Goal: Check status: Check status

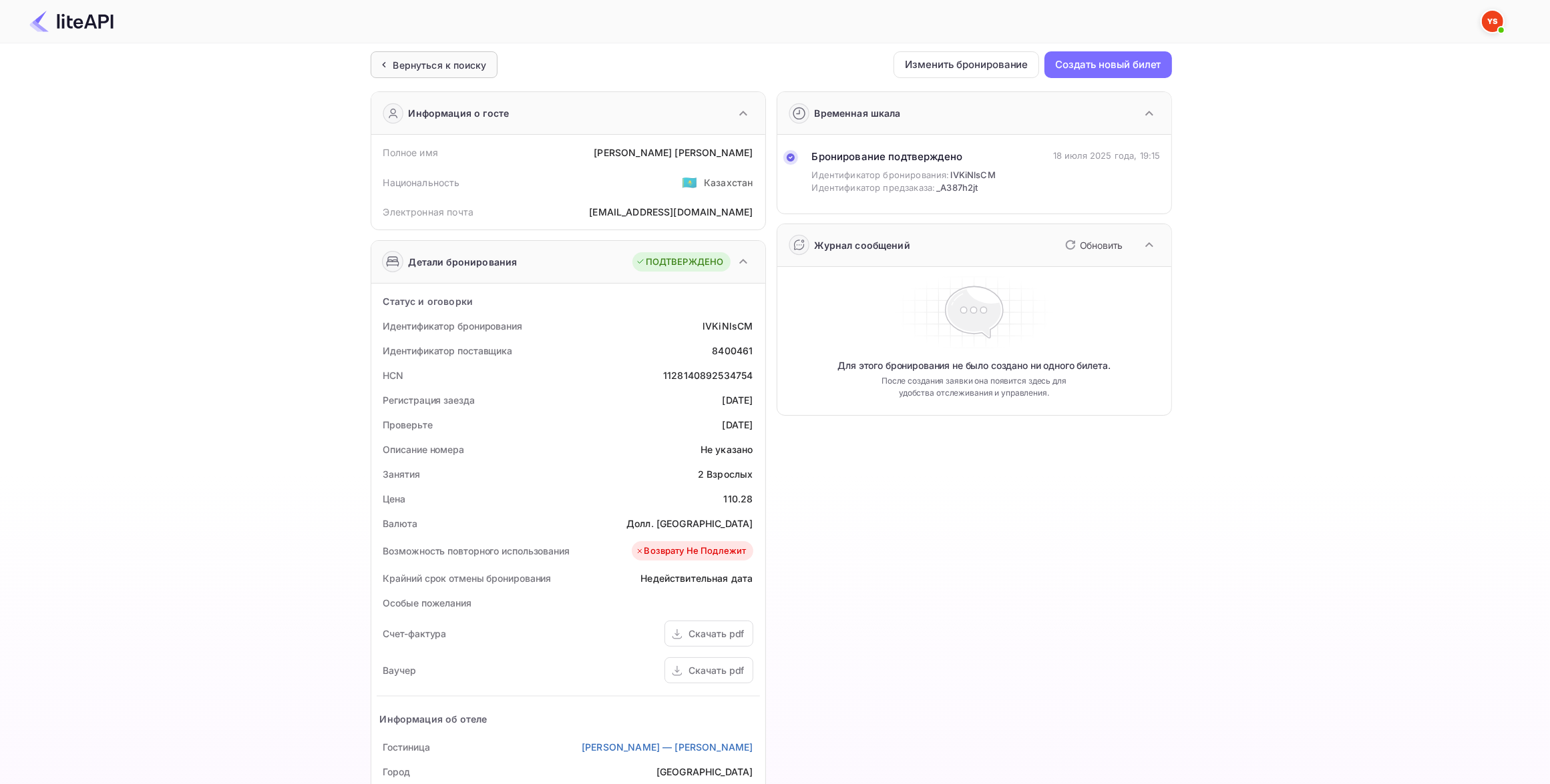
click at [445, 60] on div "Вернуться к поиску" at bounding box center [440, 65] width 93 height 14
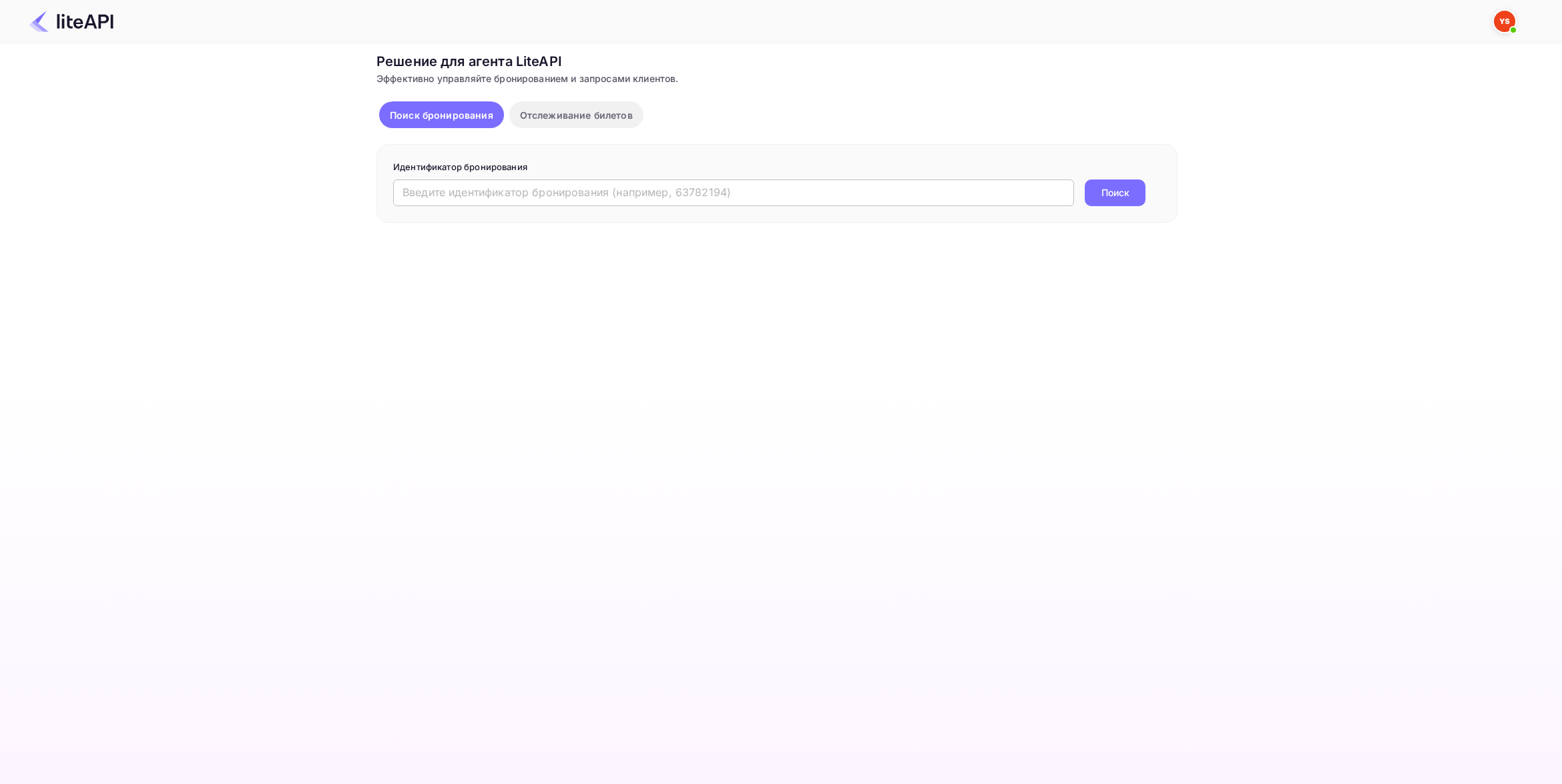
click at [592, 188] on input "text" at bounding box center [734, 193] width 681 height 27
paste input "7235998"
type input "7235998"
click at [1128, 195] on button "Поиск" at bounding box center [1115, 193] width 61 height 27
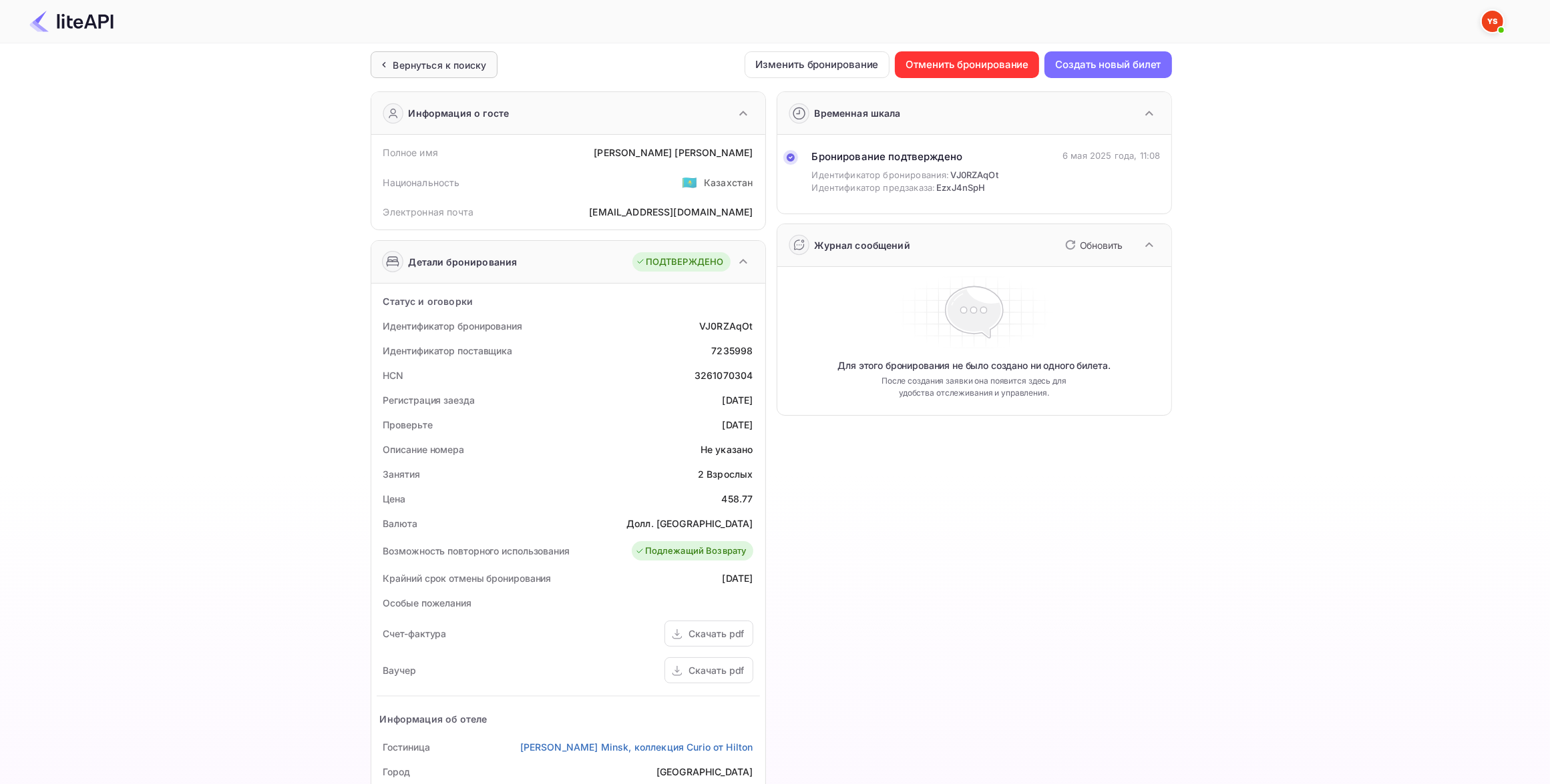
click at [448, 67] on div "Вернуться к поиску" at bounding box center [440, 65] width 93 height 14
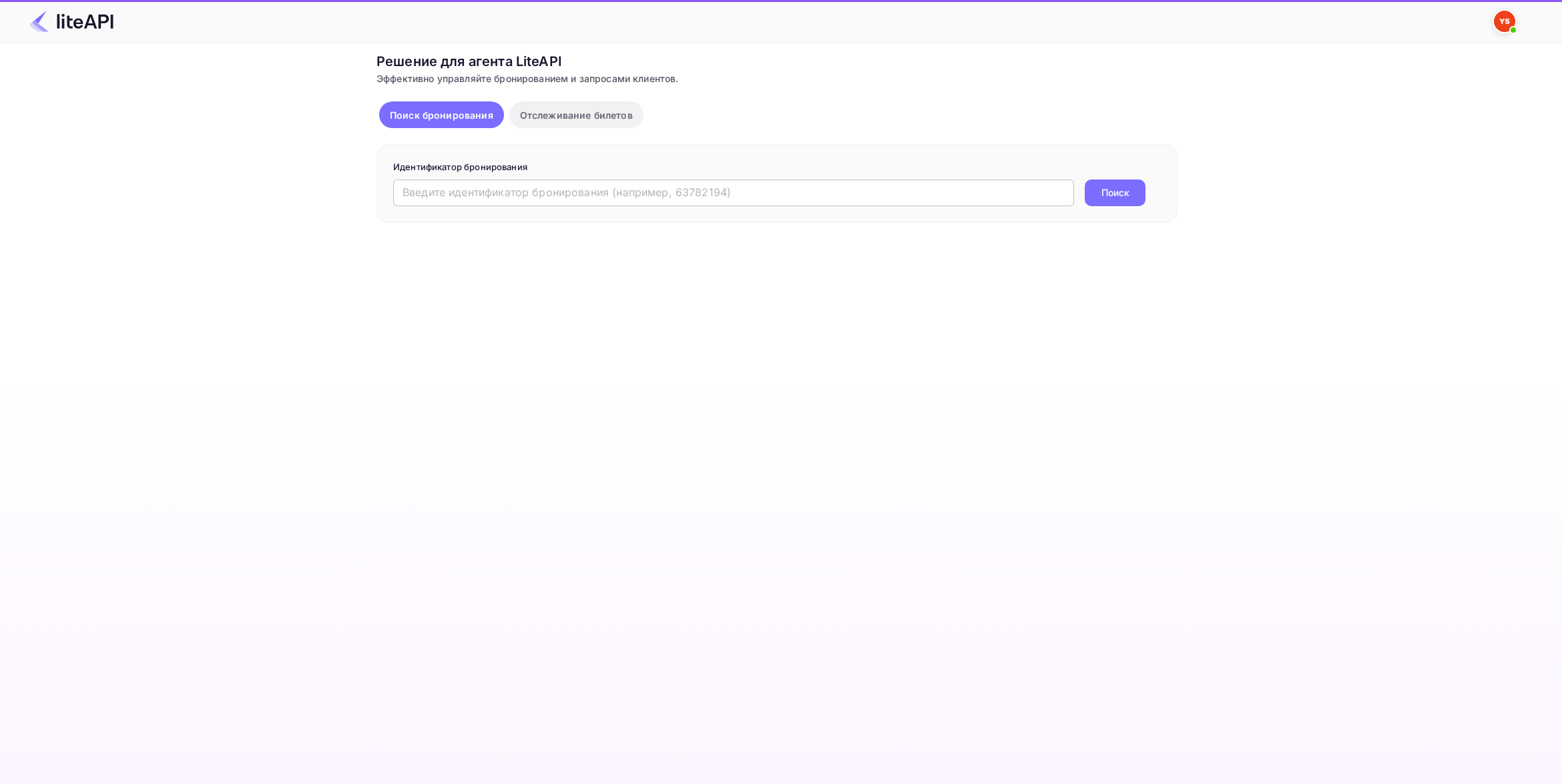
click at [572, 190] on input "text" at bounding box center [734, 193] width 681 height 27
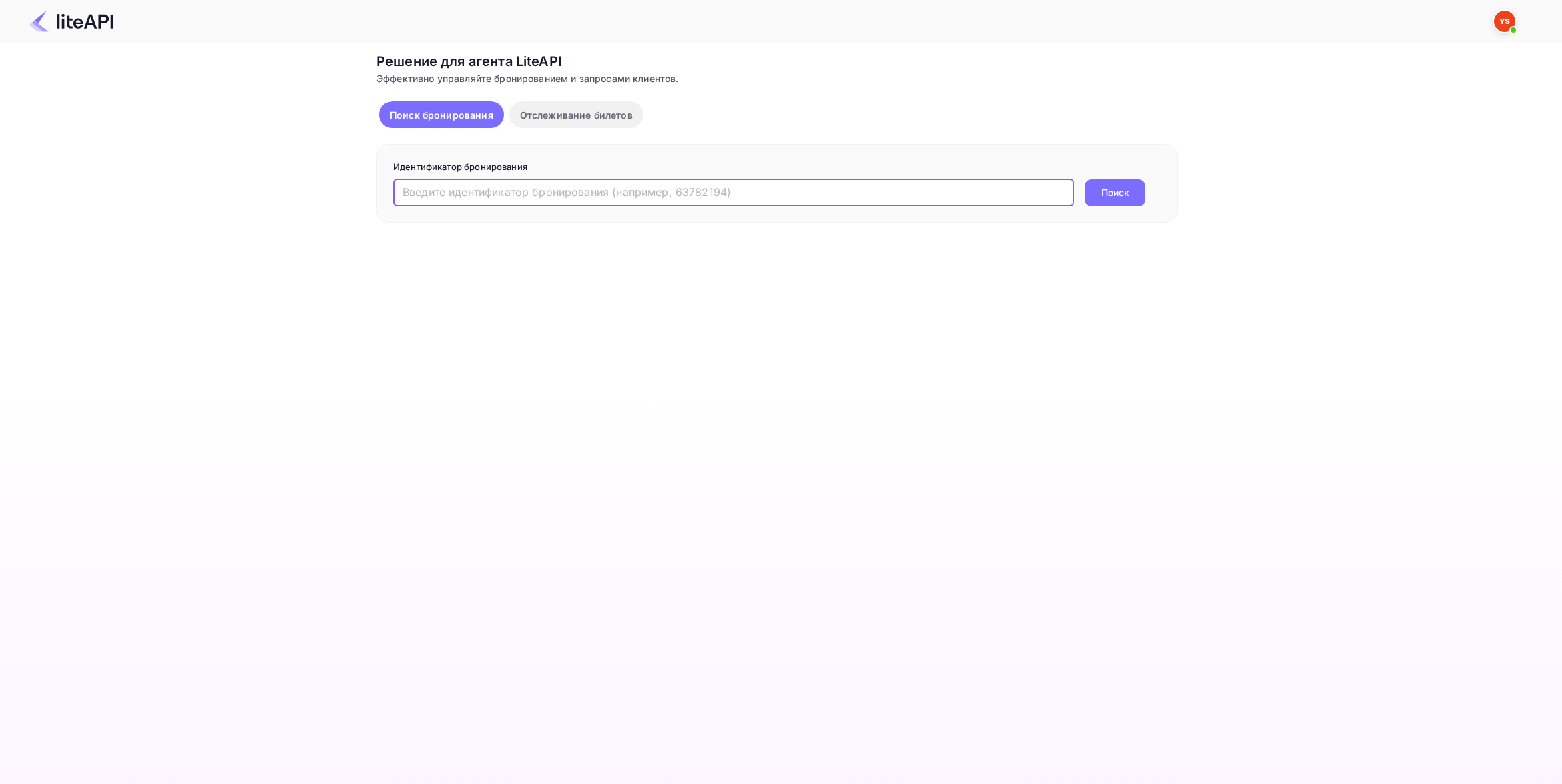
paste input "7076811"
type input "7076811"
click at [1101, 194] on button "Поиск" at bounding box center [1115, 193] width 61 height 27
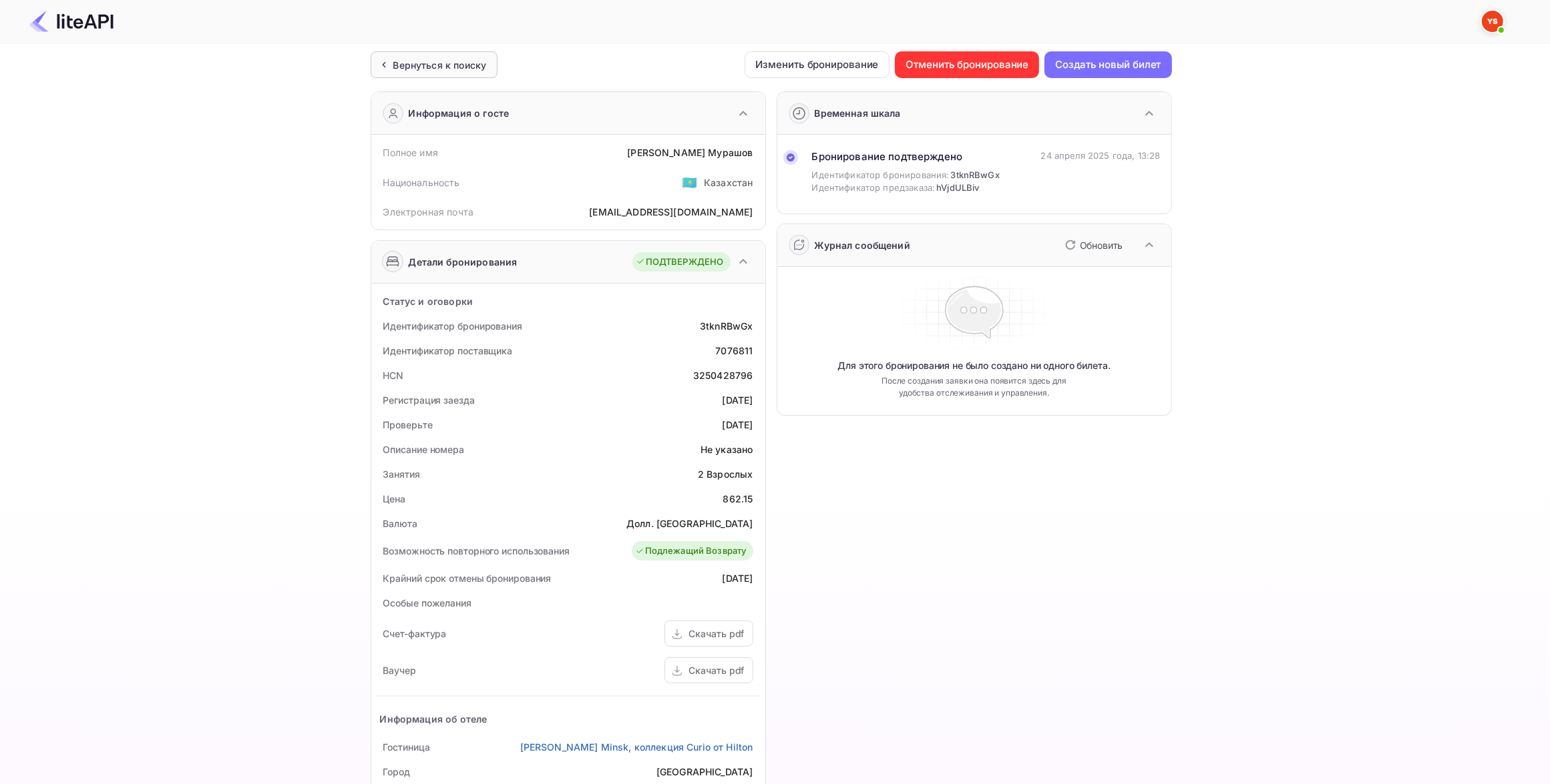
click at [469, 59] on div "Вернуться к поиску" at bounding box center [440, 65] width 93 height 14
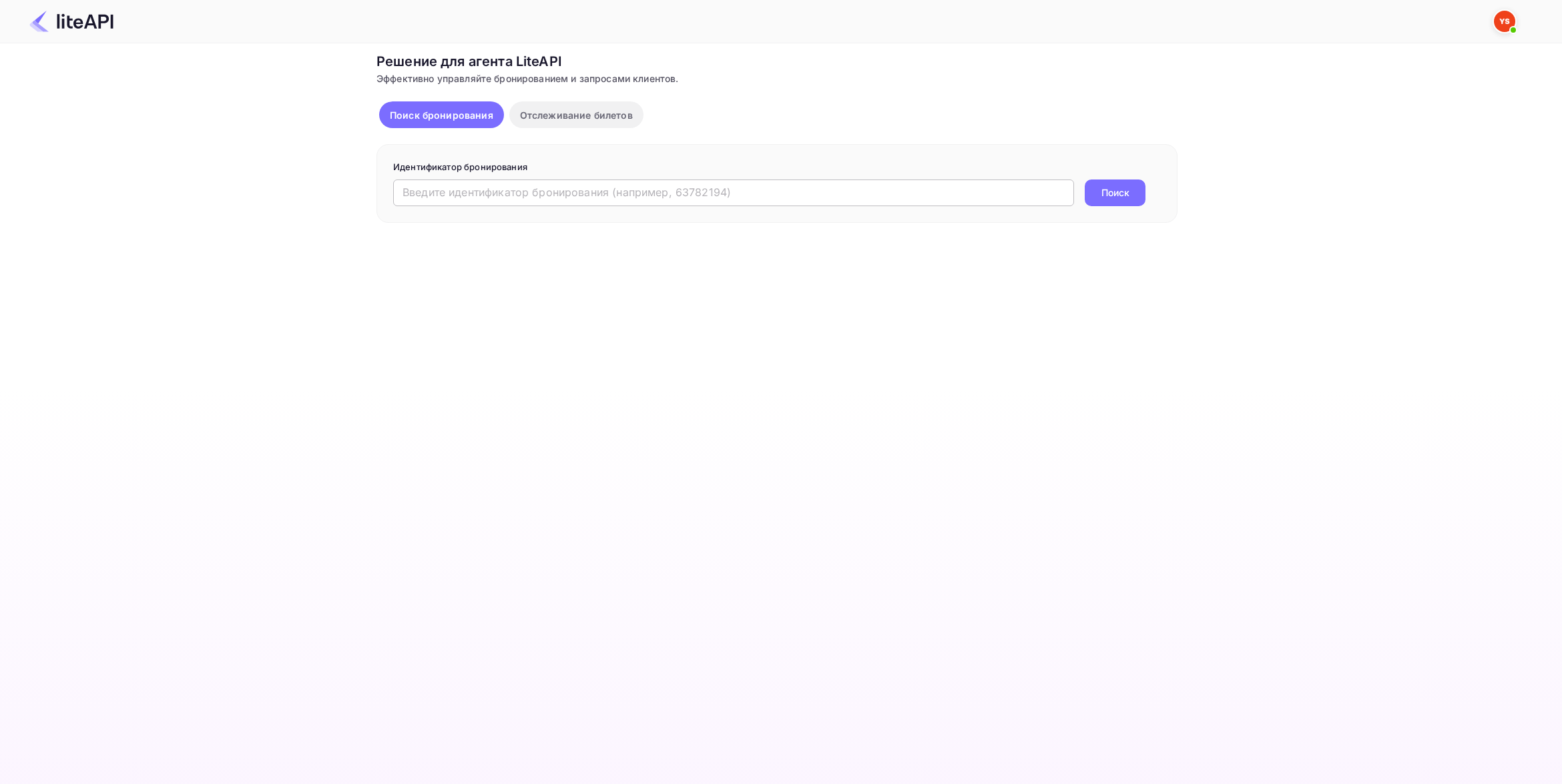
click at [507, 192] on input "text" at bounding box center [734, 193] width 681 height 27
paste input "7159007"
type input "7159007"
click at [1115, 190] on button "Поиск" at bounding box center [1115, 193] width 61 height 27
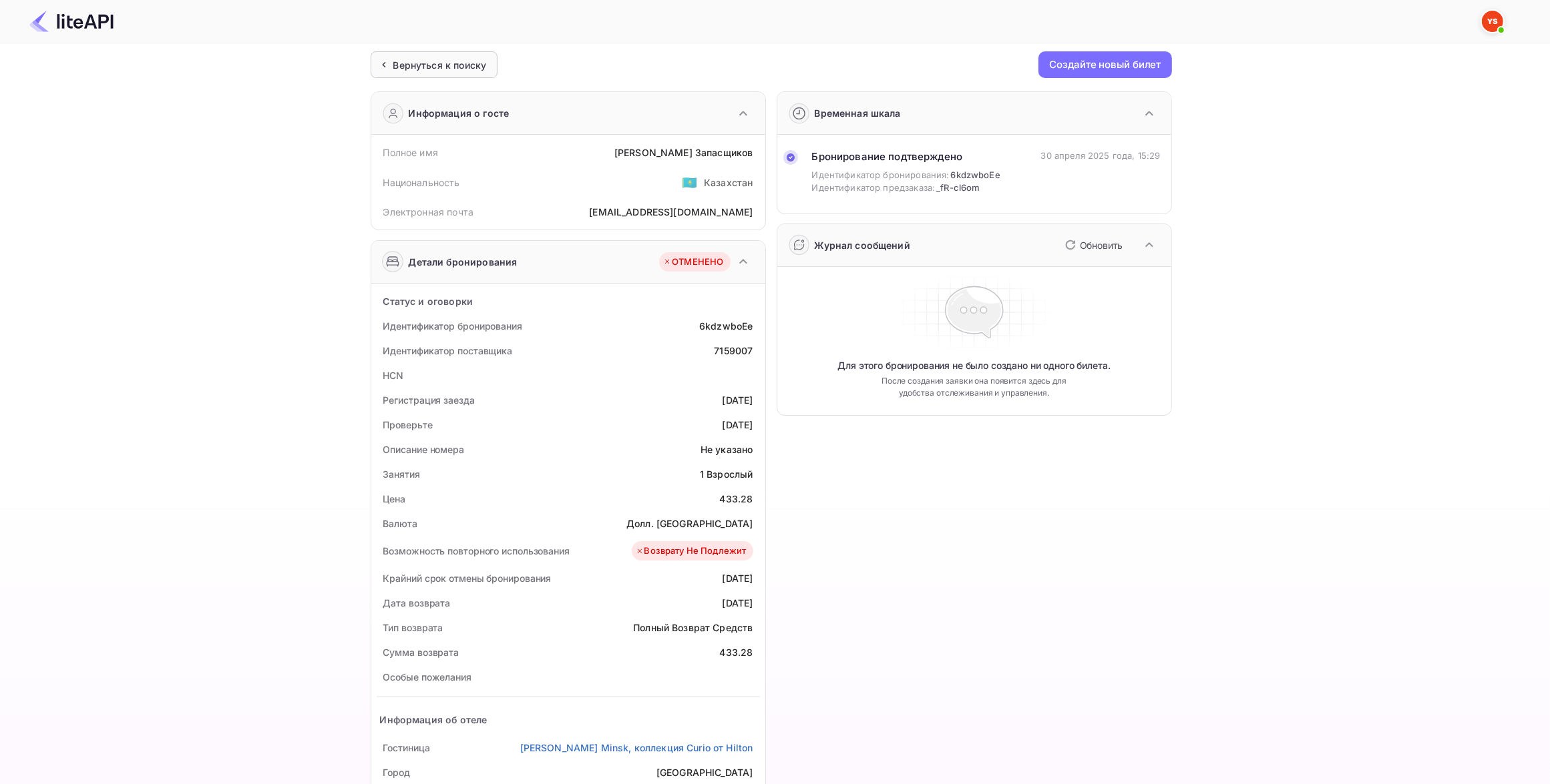
click at [427, 60] on div "Вернуться к поиску" at bounding box center [440, 65] width 93 height 14
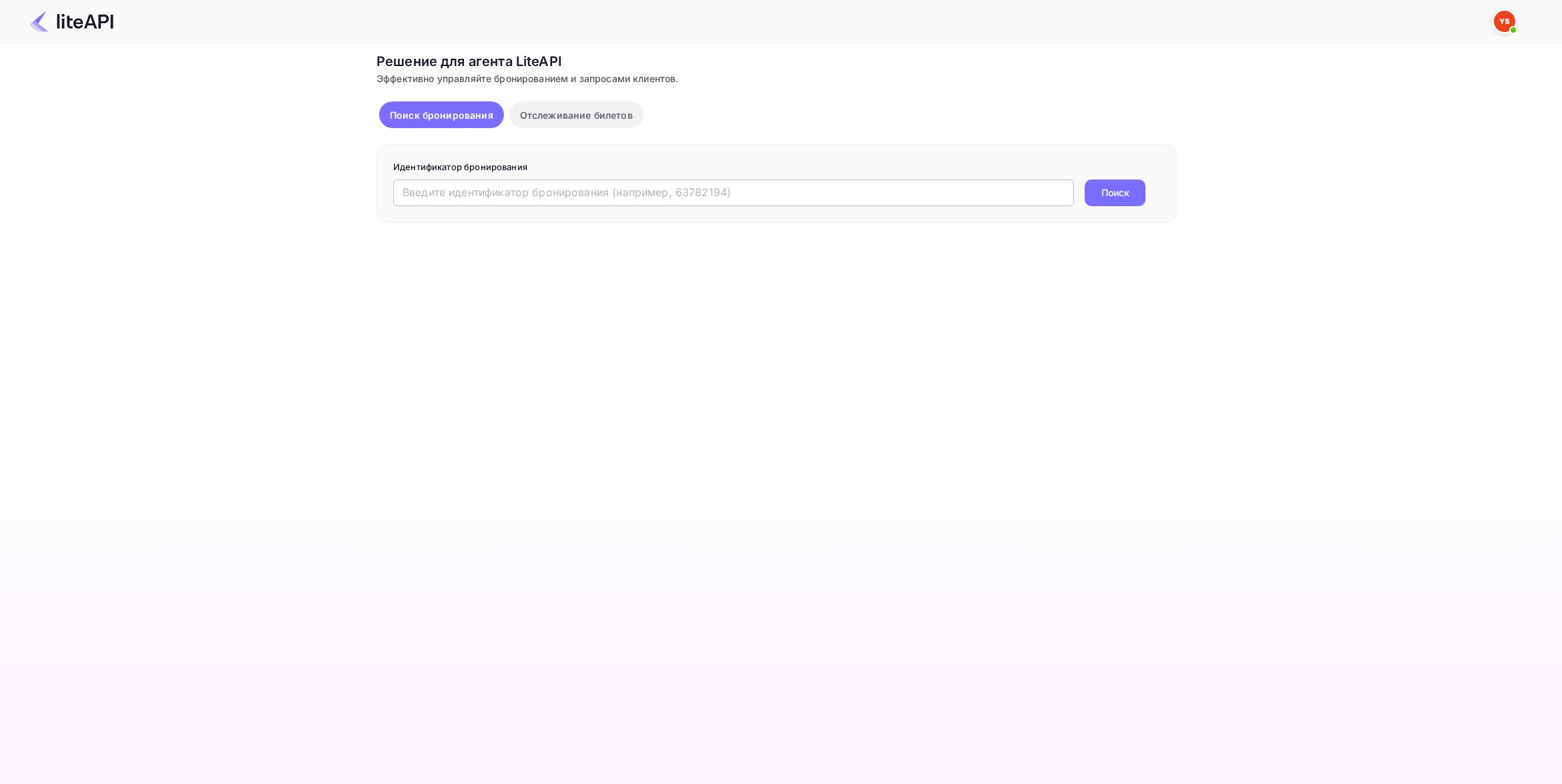
click at [741, 191] on input "text" at bounding box center [734, 193] width 681 height 27
paste input "7106066"
type input "7106066"
click at [1129, 198] on button "Поиск" at bounding box center [1115, 193] width 61 height 27
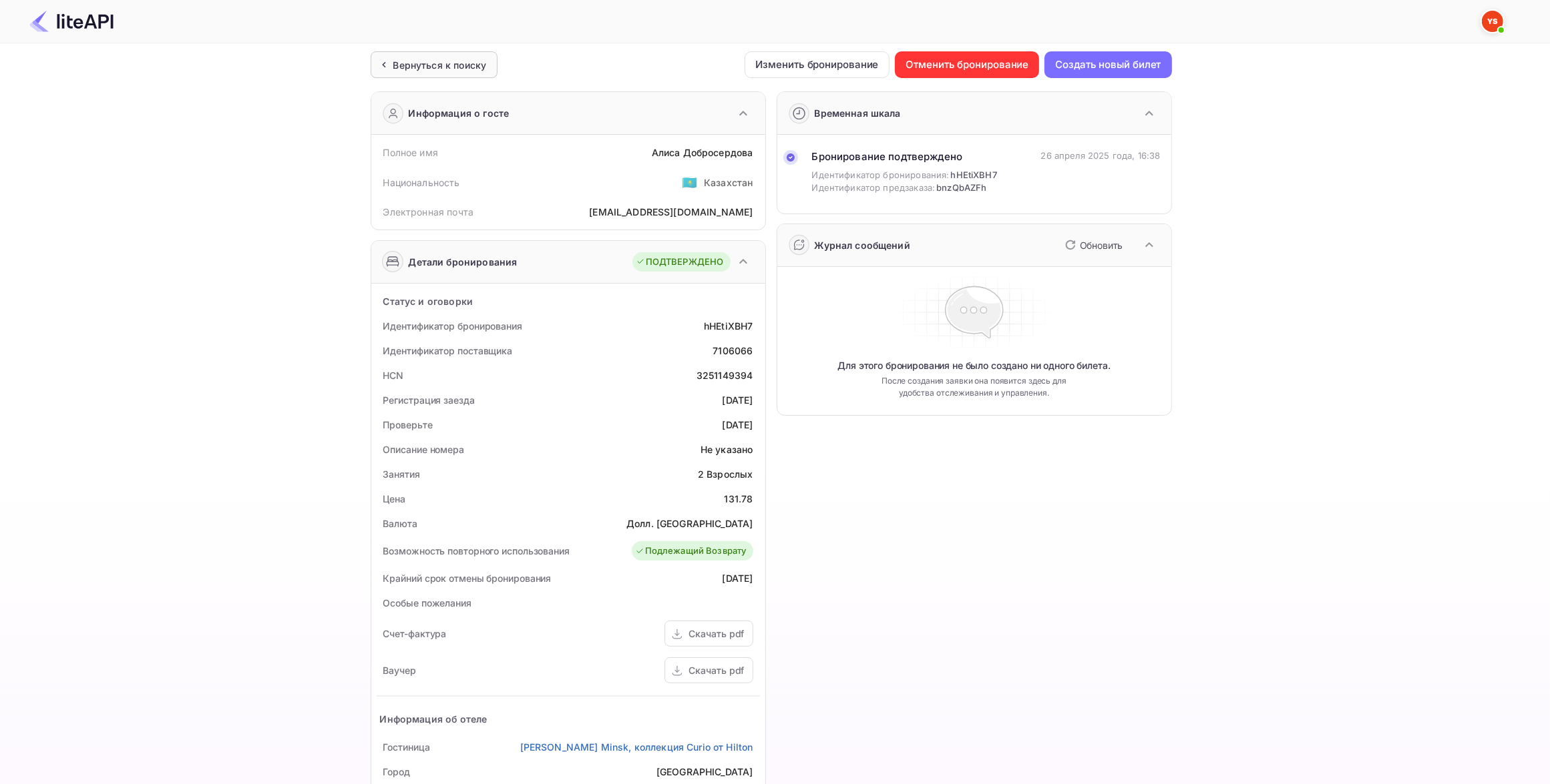
click at [455, 65] on div "Вернуться к поиску" at bounding box center [440, 65] width 93 height 14
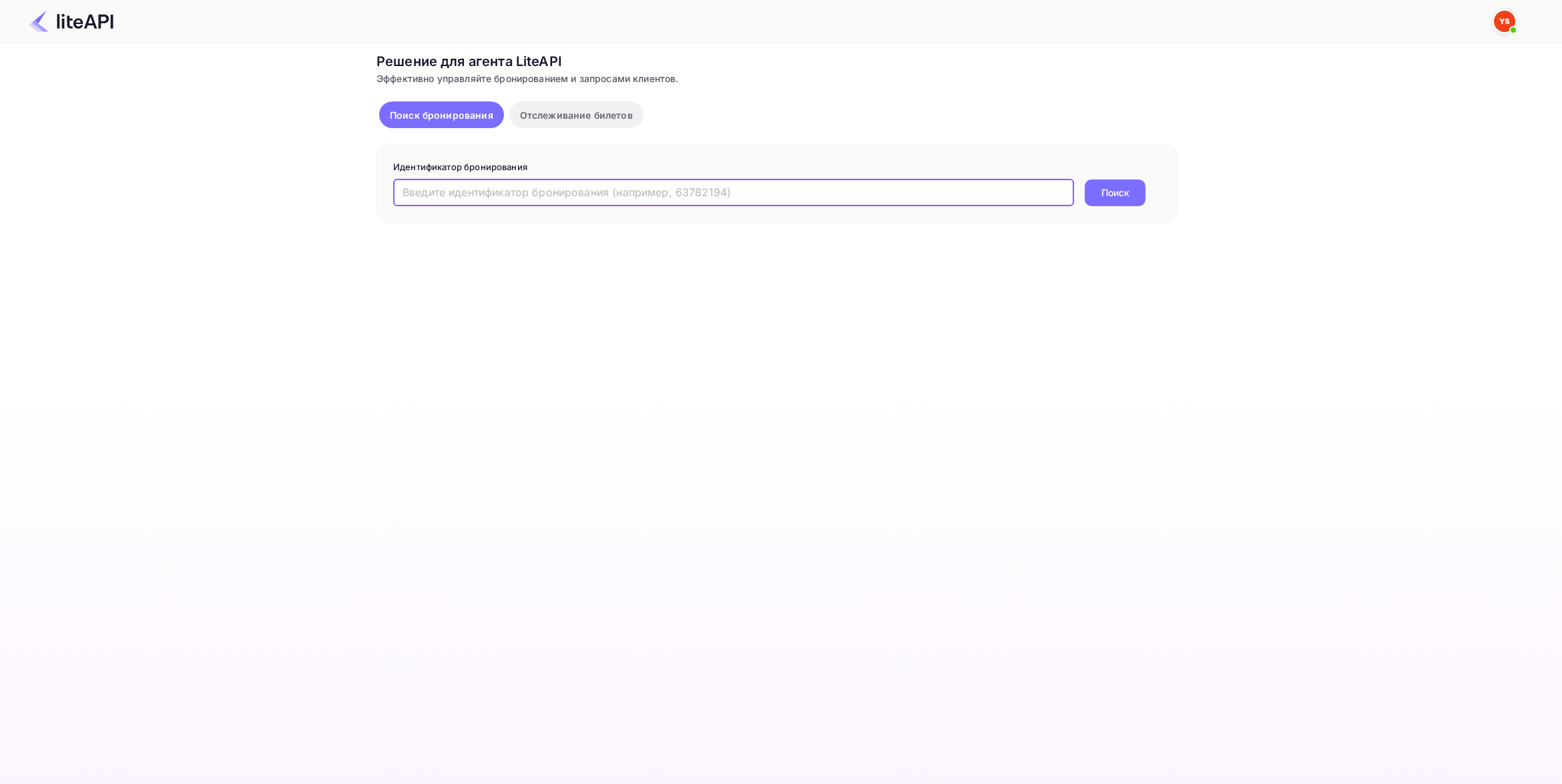
paste input "7645973"
type input "7645973"
click at [1129, 182] on button "Поиск" at bounding box center [1115, 193] width 61 height 27
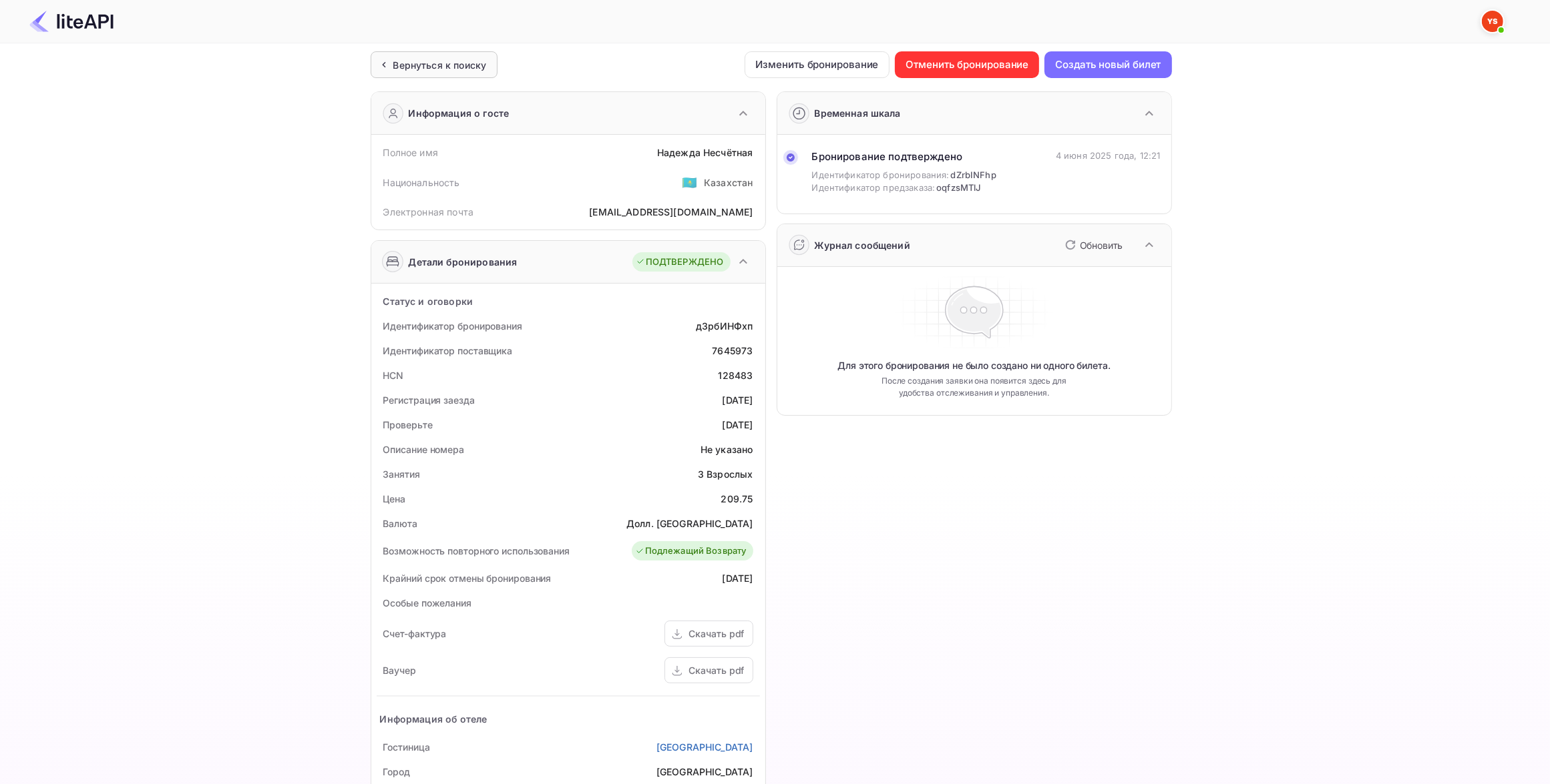
click at [405, 67] on div "Вернуться к поиску" at bounding box center [440, 65] width 93 height 14
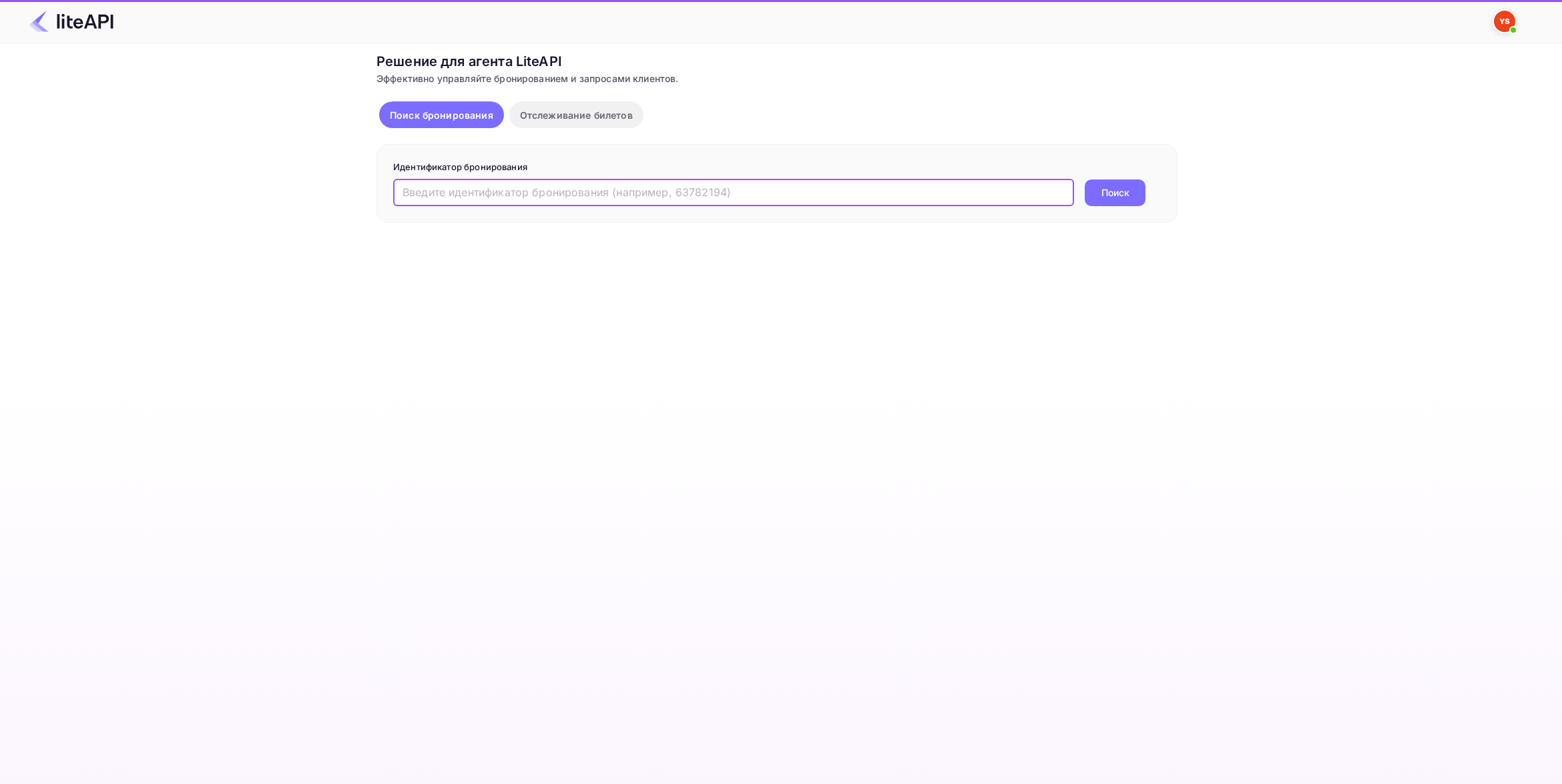
click at [522, 190] on input "text" at bounding box center [734, 193] width 681 height 27
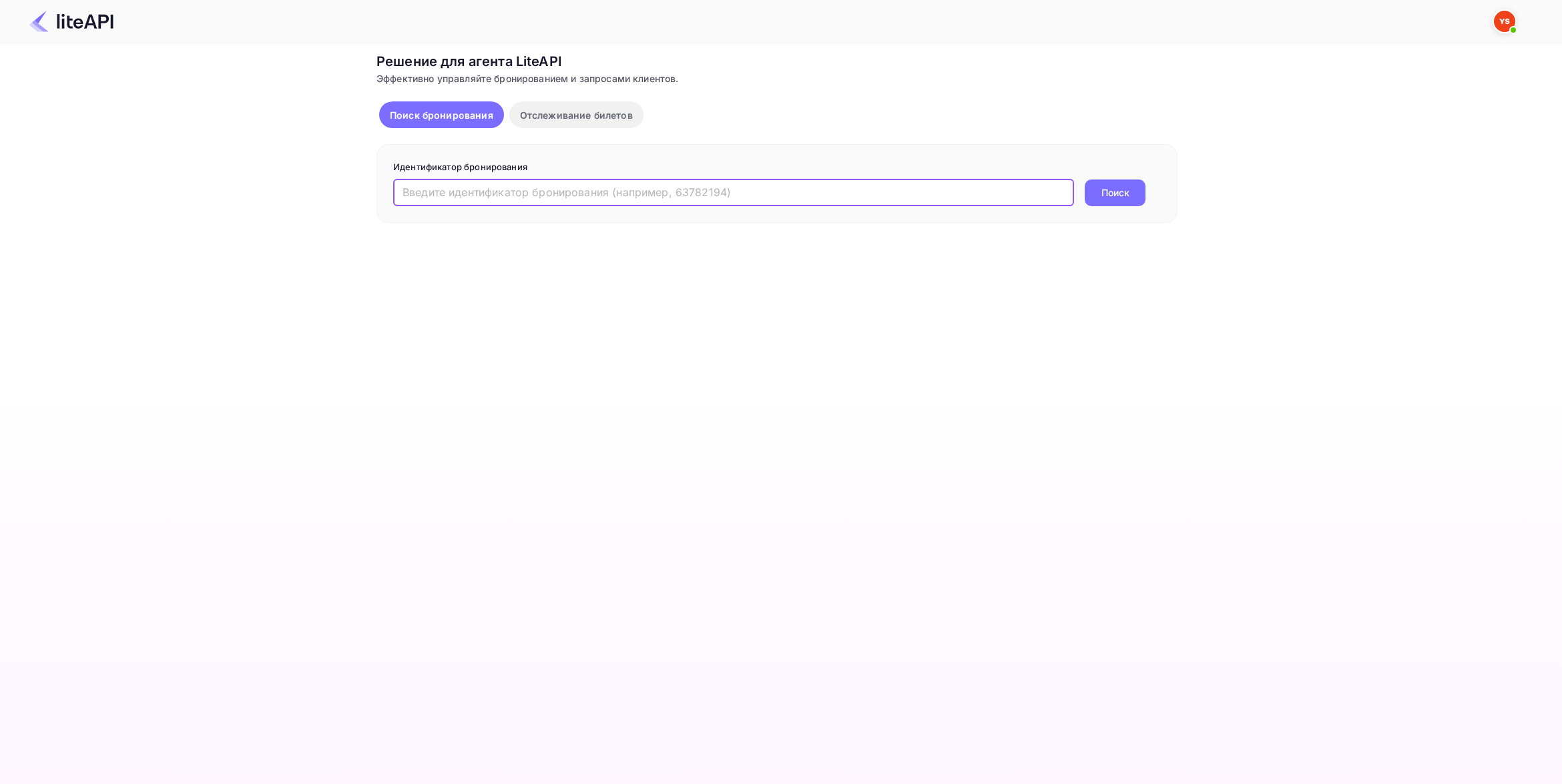
paste input "7235121"
type input "7235121"
click at [1124, 194] on button "Поиск" at bounding box center [1115, 193] width 61 height 27
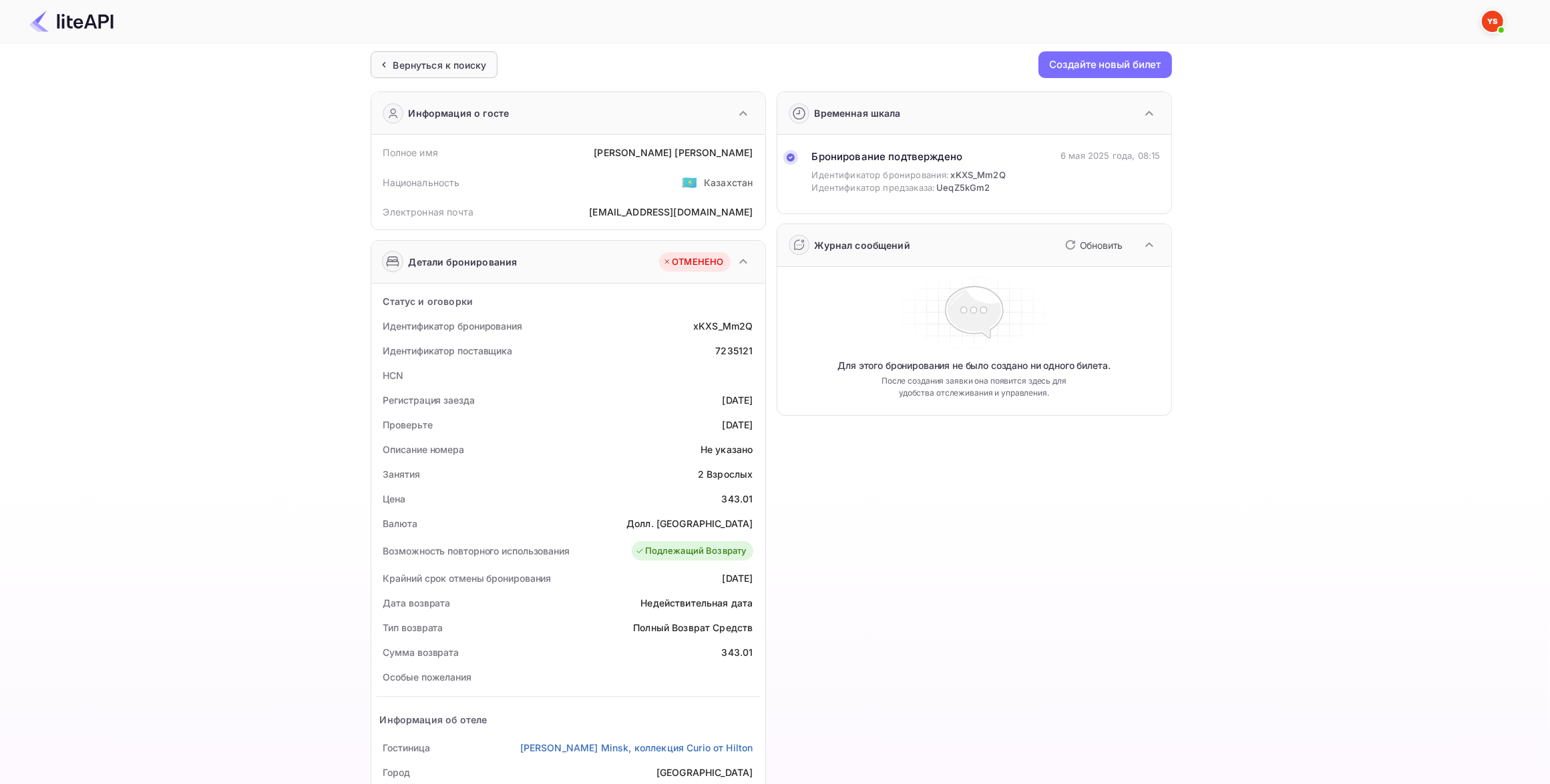
click at [490, 62] on div "Вернуться к поиску" at bounding box center [434, 65] width 128 height 27
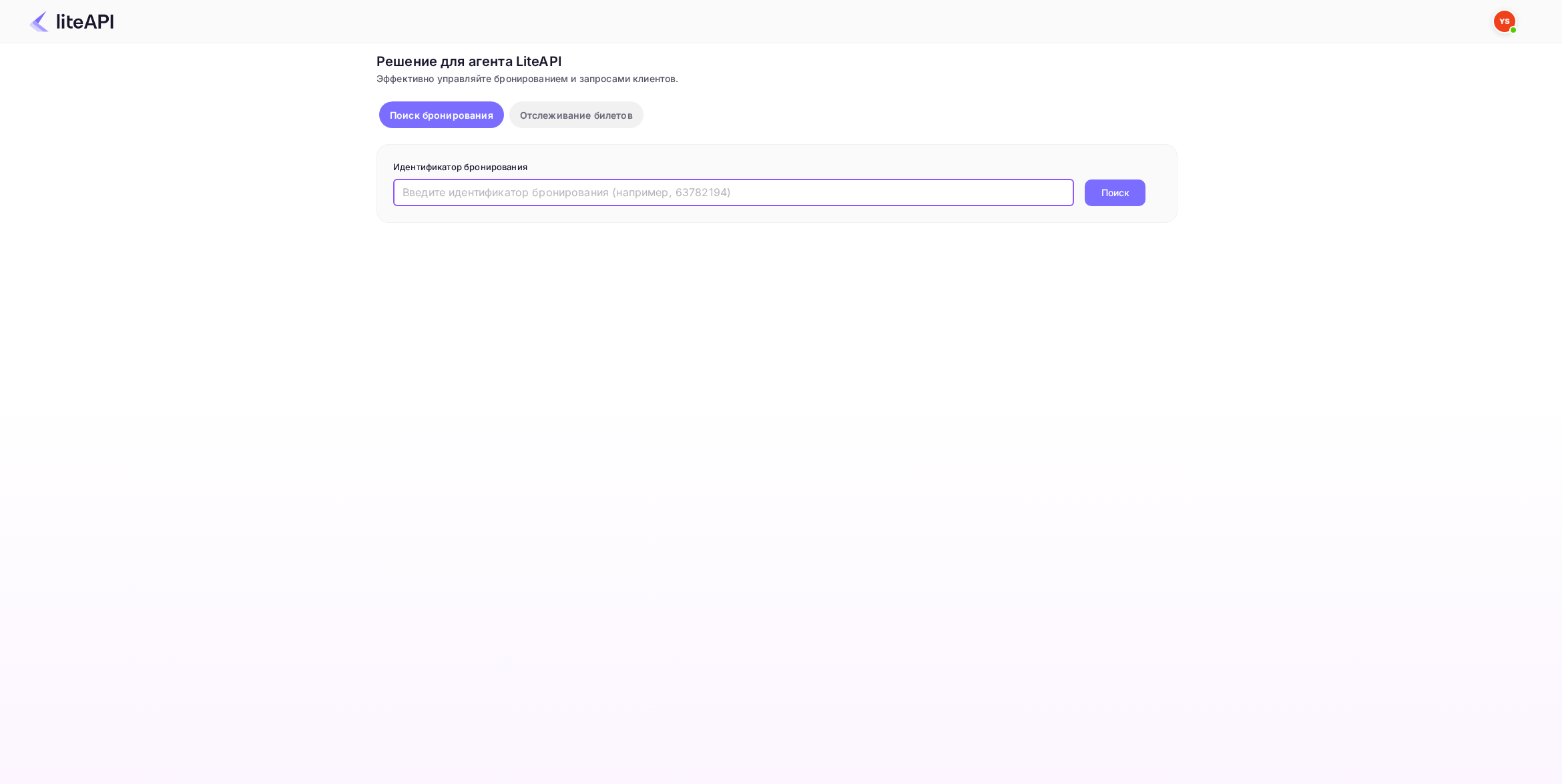
click at [521, 191] on input "text" at bounding box center [734, 193] width 681 height 27
paste input "on7424281"
click at [1128, 190] on button "Поиск" at bounding box center [1115, 193] width 61 height 27
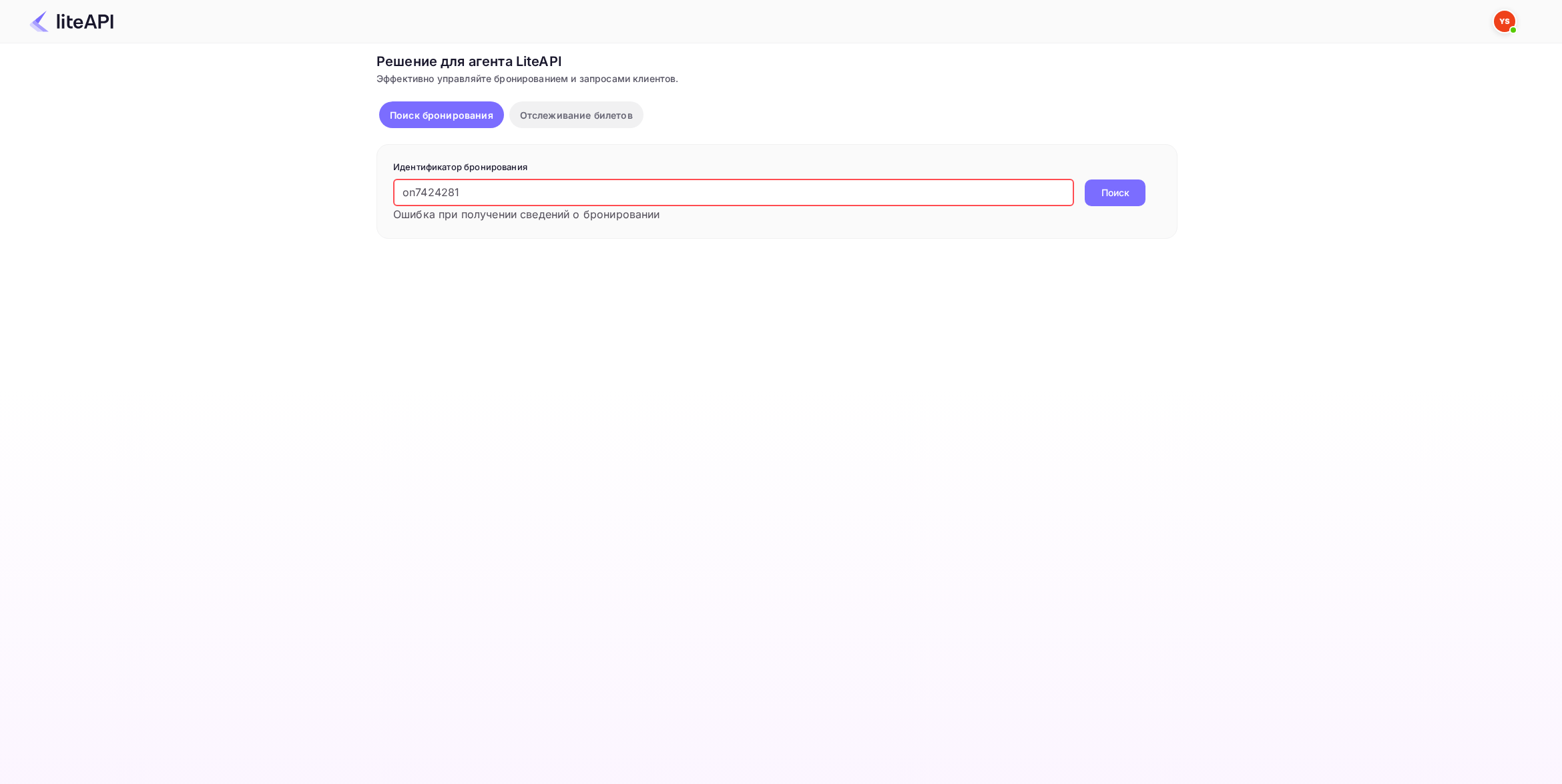
drag, startPoint x: 418, startPoint y: 194, endPoint x: 389, endPoint y: 194, distance: 29.0
click at [389, 194] on div "Идентификатор бронирования on7424281 ​ Ошибка при получении сведений о брониров…" at bounding box center [777, 191] width 801 height 95
type input "7424281"
click at [1084, 180] on button "Поиск" at bounding box center [1115, 193] width 61 height 27
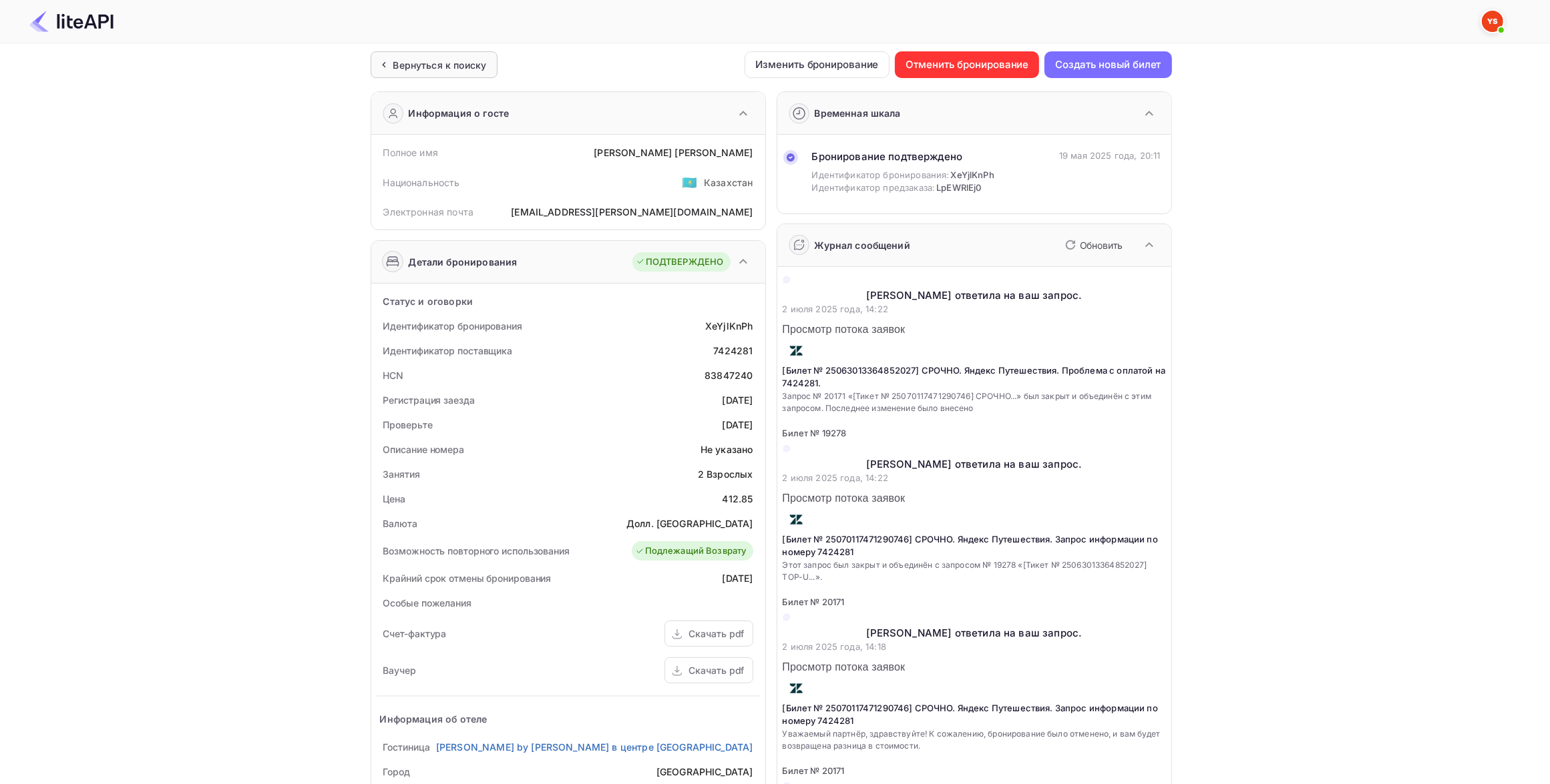
click at [408, 64] on div "Вернуться к поиску" at bounding box center [440, 65] width 93 height 14
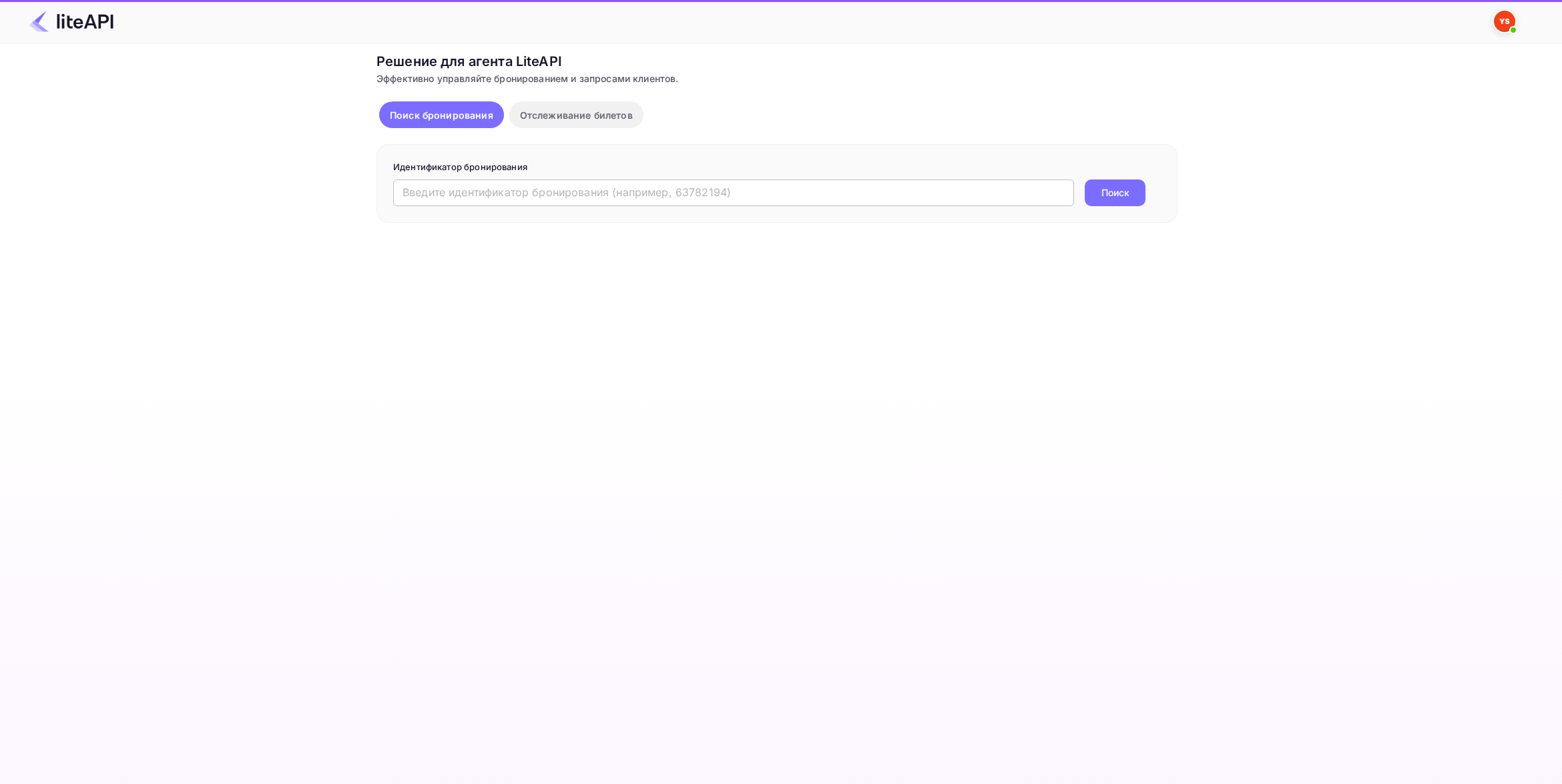
click at [528, 199] on input "text" at bounding box center [734, 193] width 681 height 27
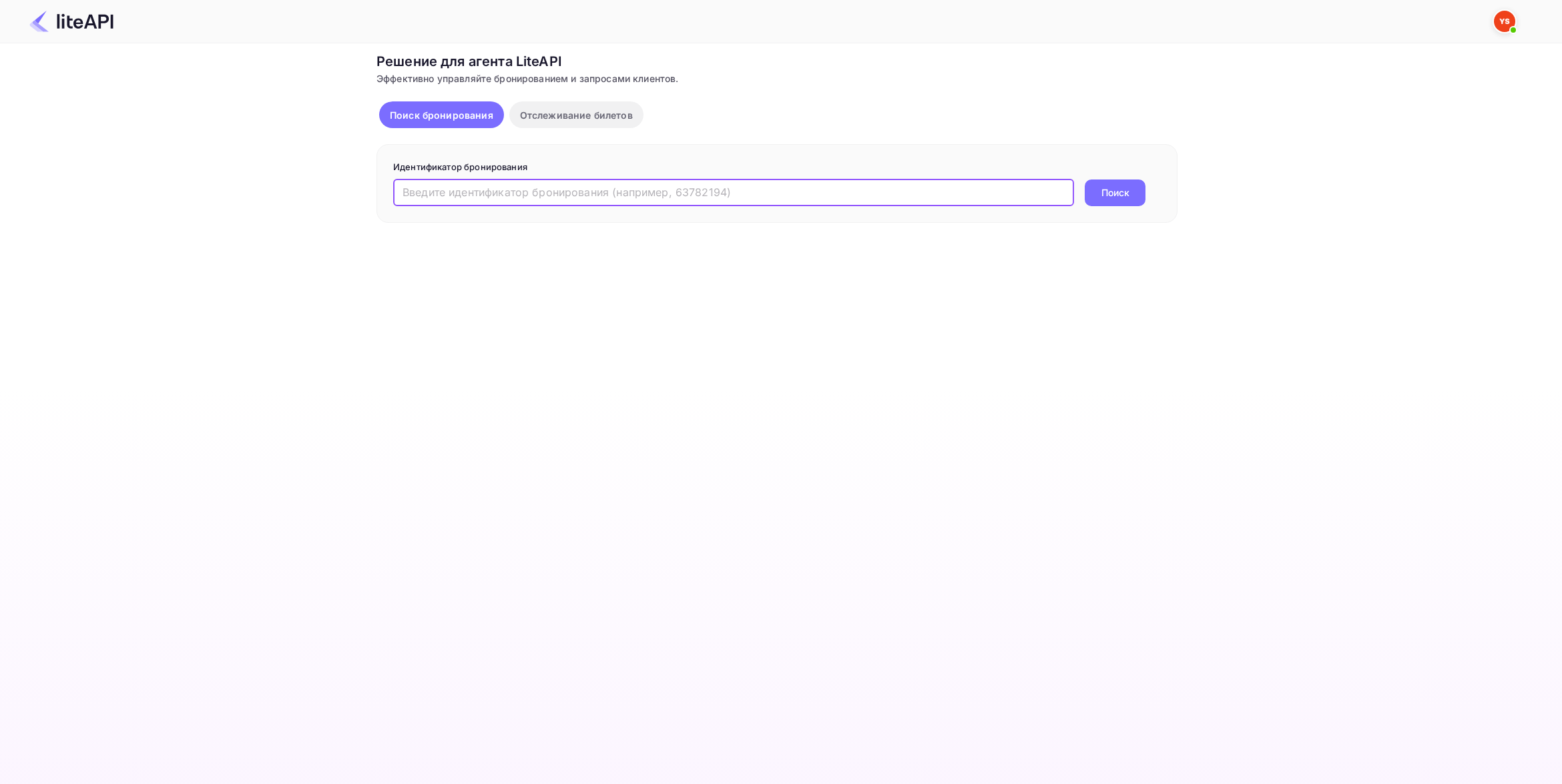
paste input "7157552"
type input "7157552"
click at [1084, 180] on button "Поиск" at bounding box center [1115, 193] width 61 height 27
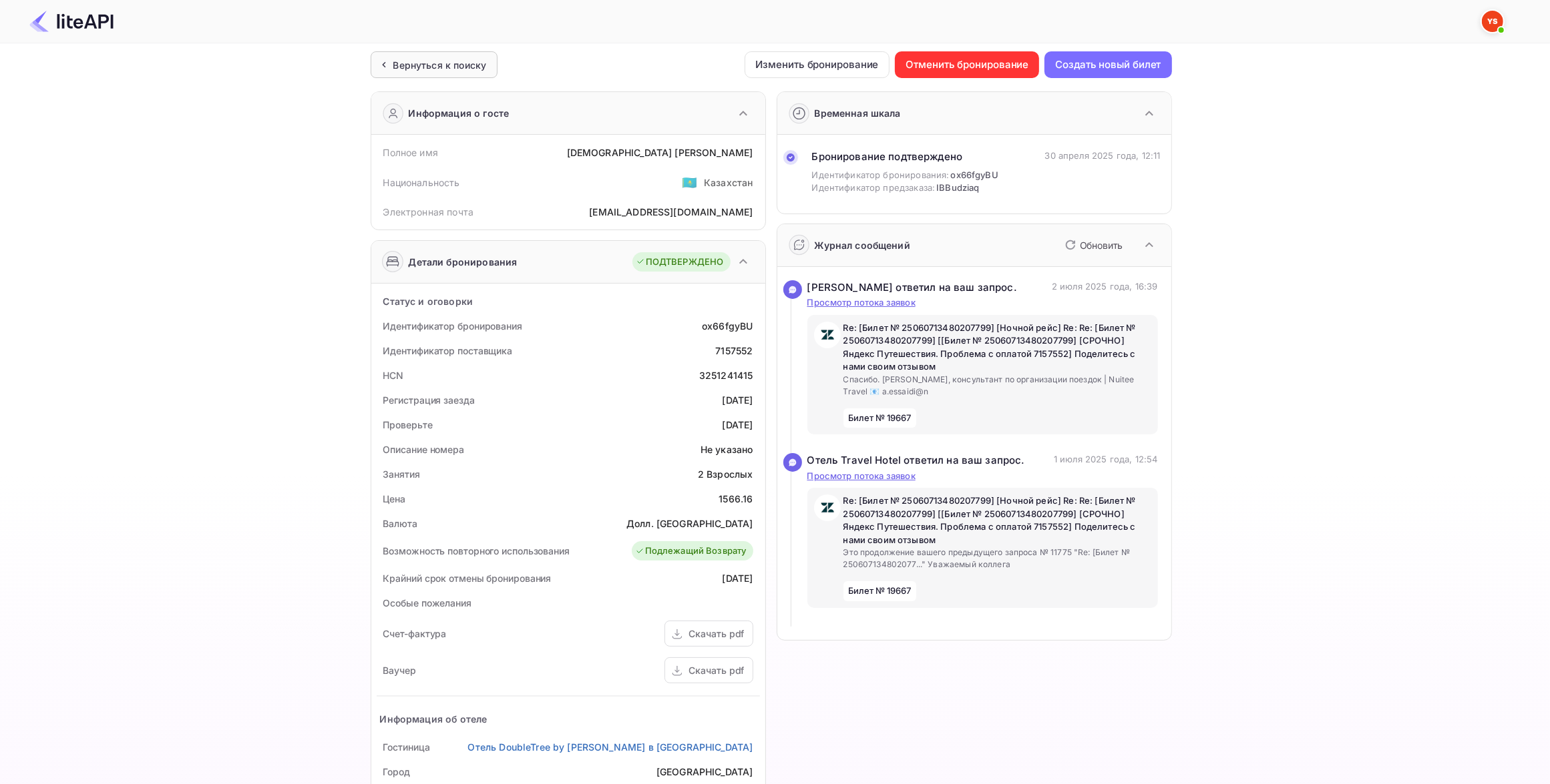
click at [462, 77] on div "Вернуться к поиску" at bounding box center [434, 65] width 128 height 27
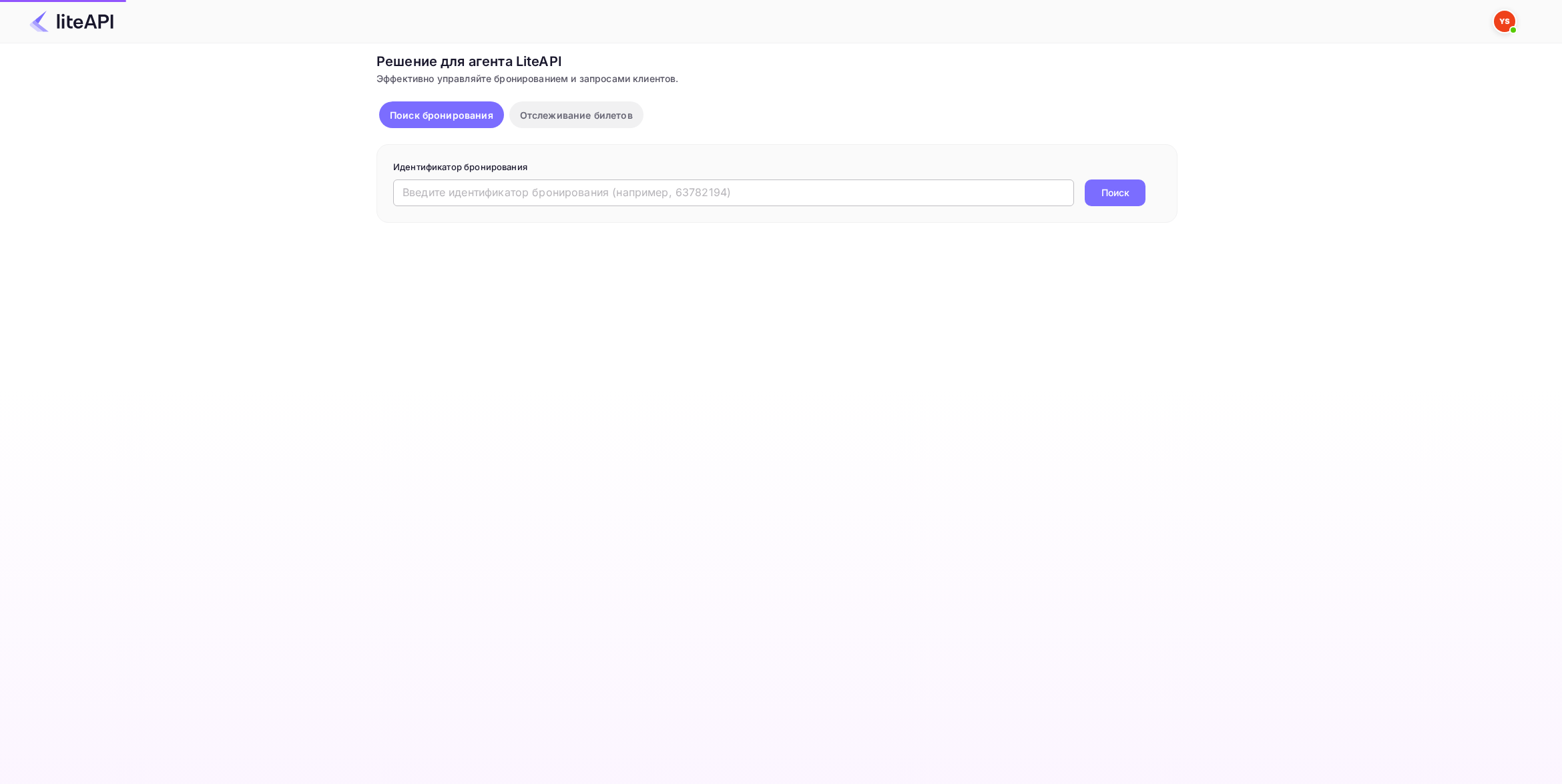
click at [483, 188] on input "text" at bounding box center [734, 193] width 681 height 27
paste input "8293732"
type input "8293732"
click at [1118, 192] on button "Поиск" at bounding box center [1115, 193] width 61 height 27
